Goal: Task Accomplishment & Management: Use online tool/utility

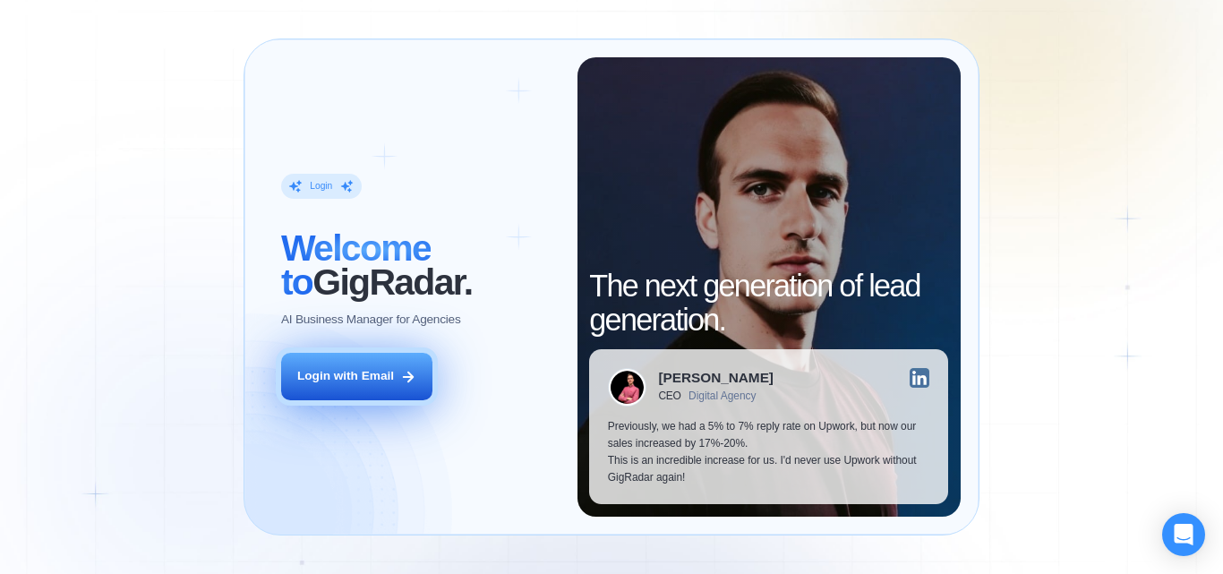
click at [389, 380] on div "Login with Email" at bounding box center [345, 376] width 97 height 17
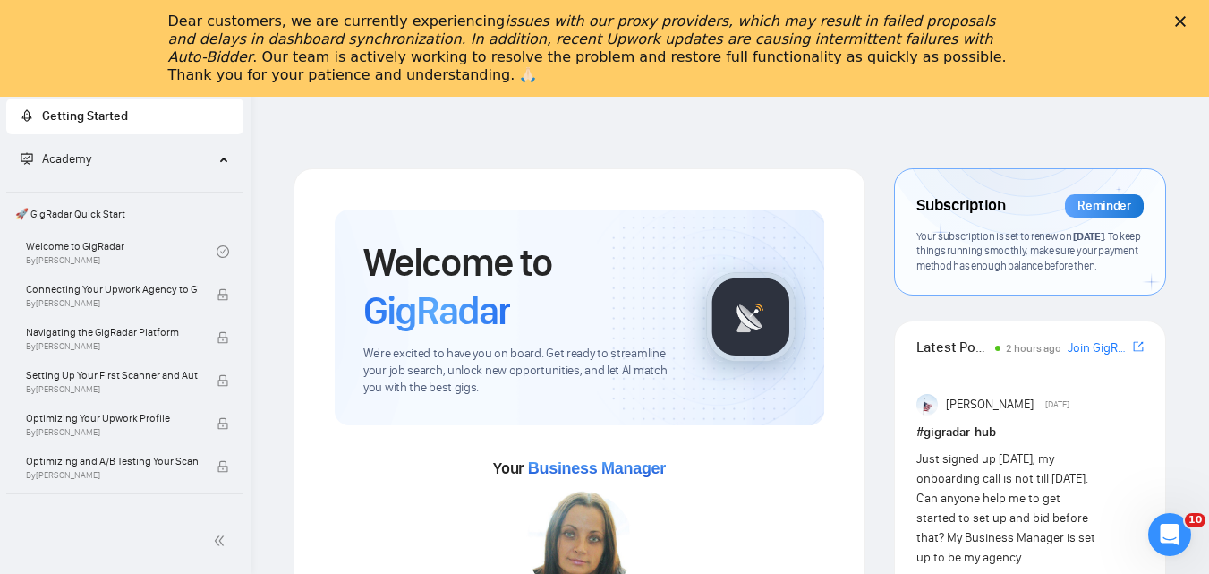
click at [1195, 15] on div "Dear customers, we are currently experiencing issues with our proxy providers, …" at bounding box center [604, 48] width 1209 height 82
click at [1186, 25] on polygon "Закрити" at bounding box center [1180, 21] width 11 height 11
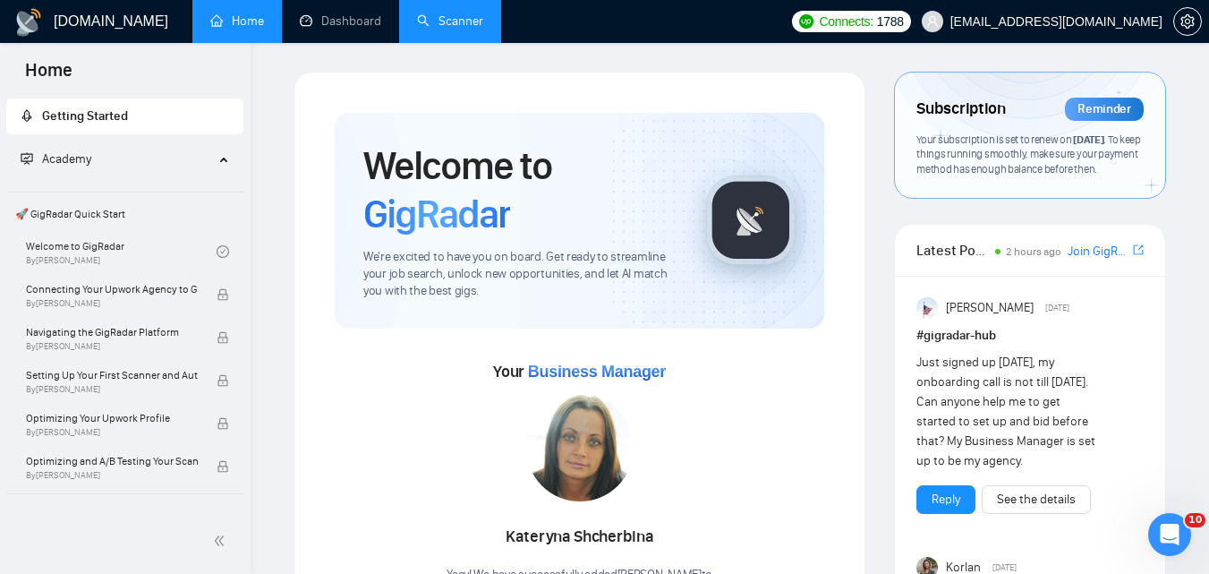
click at [468, 22] on link "Scanner" at bounding box center [450, 20] width 66 height 15
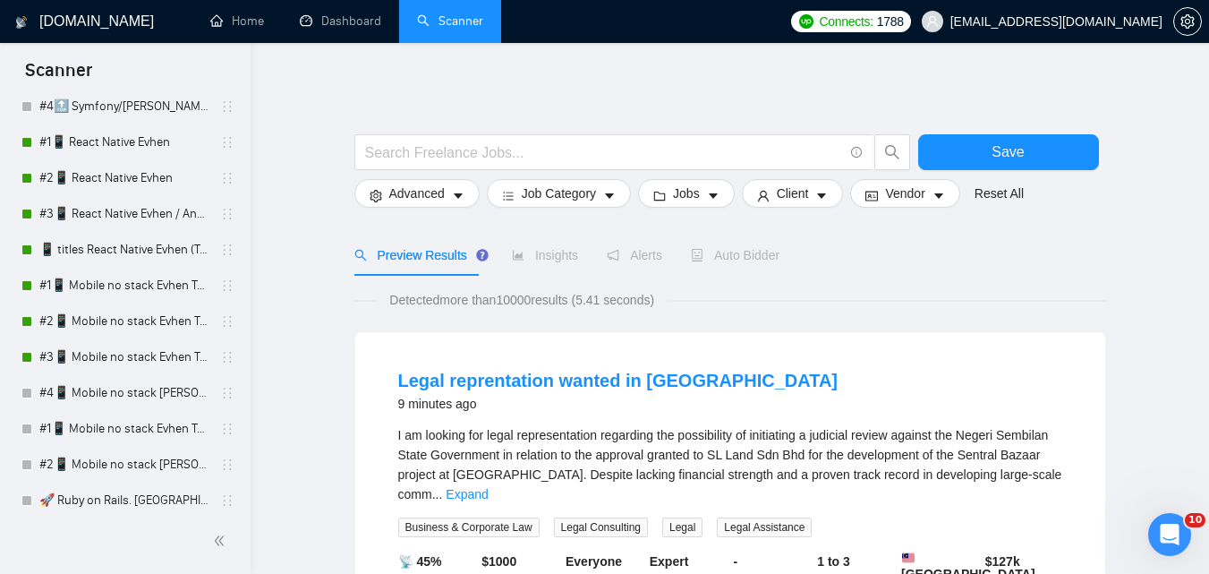
scroll to position [448, 0]
